Goal: Task Accomplishment & Management: Manage account settings

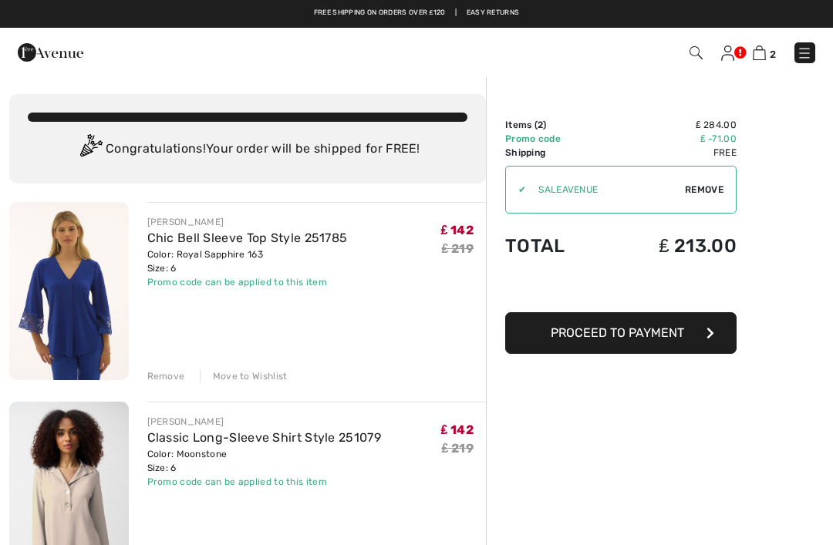
click at [75, 276] on img at bounding box center [69, 291] width 120 height 178
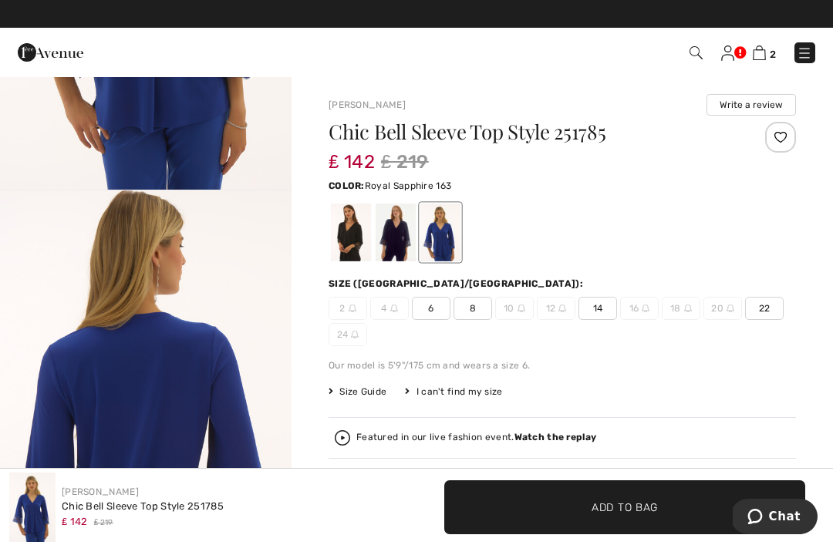
click at [765, 59] on img at bounding box center [759, 53] width 13 height 15
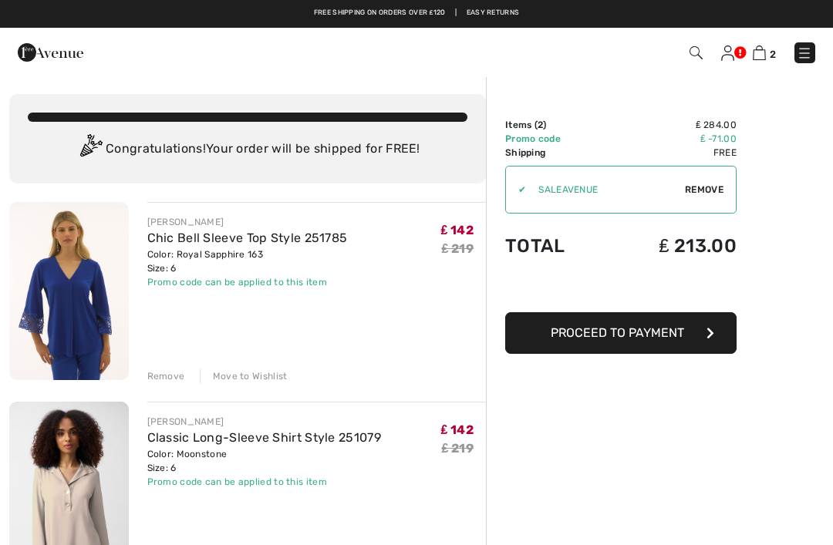
click at [178, 376] on div "Remove" at bounding box center [166, 376] width 38 height 14
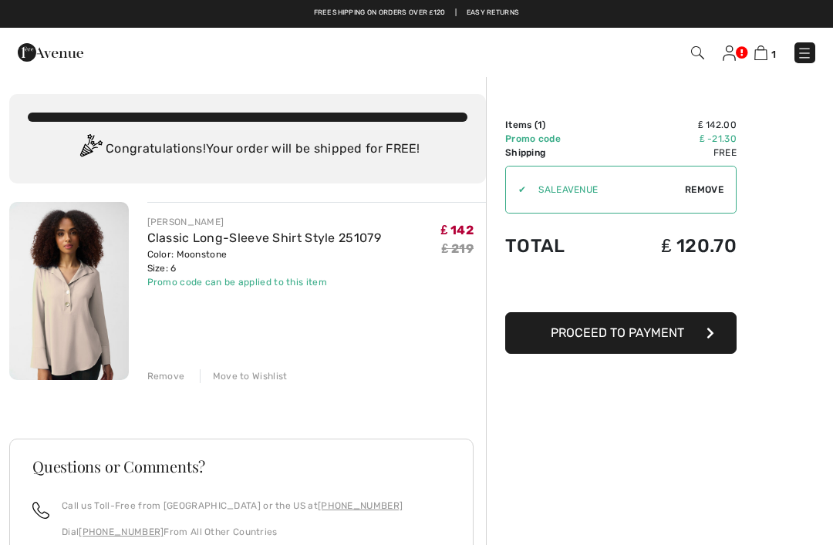
click at [239, 372] on div "Move to Wishlist" at bounding box center [244, 376] width 88 height 14
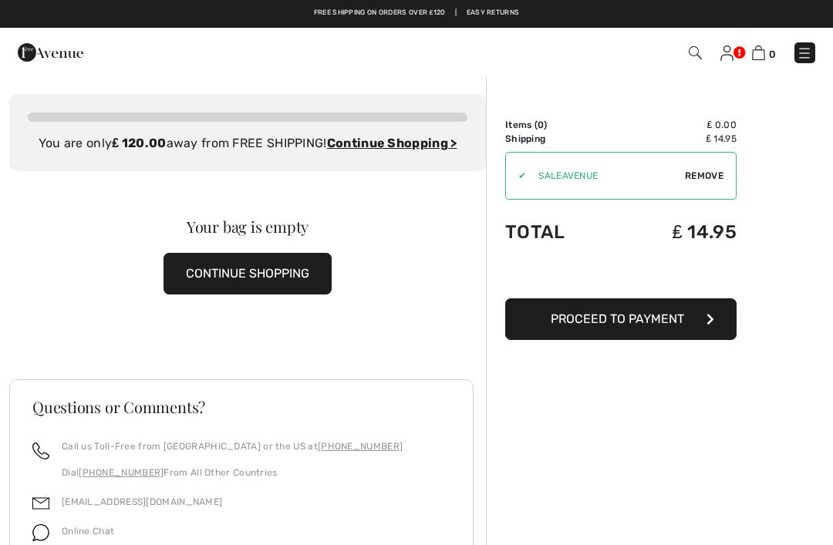
click at [725, 59] on img at bounding box center [726, 53] width 13 height 15
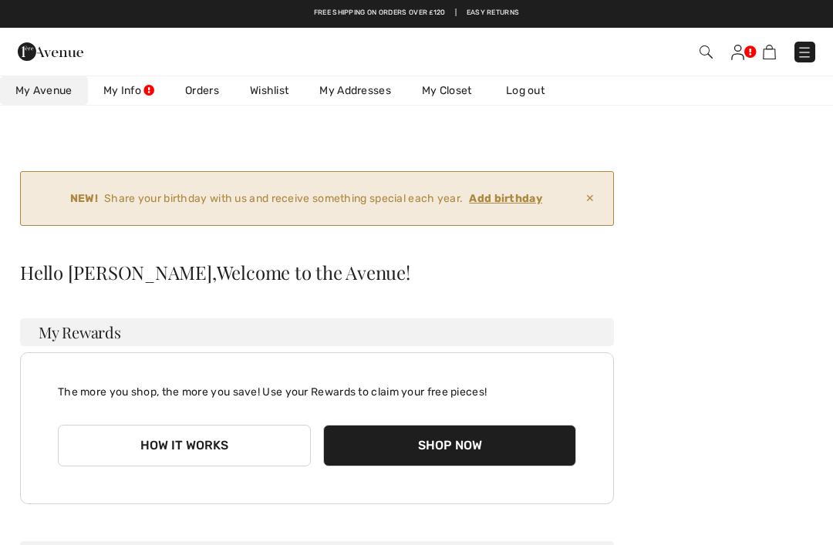
click at [282, 89] on link "Wishlist" at bounding box center [268, 90] width 69 height 29
